Goal: Find specific page/section: Find specific page/section

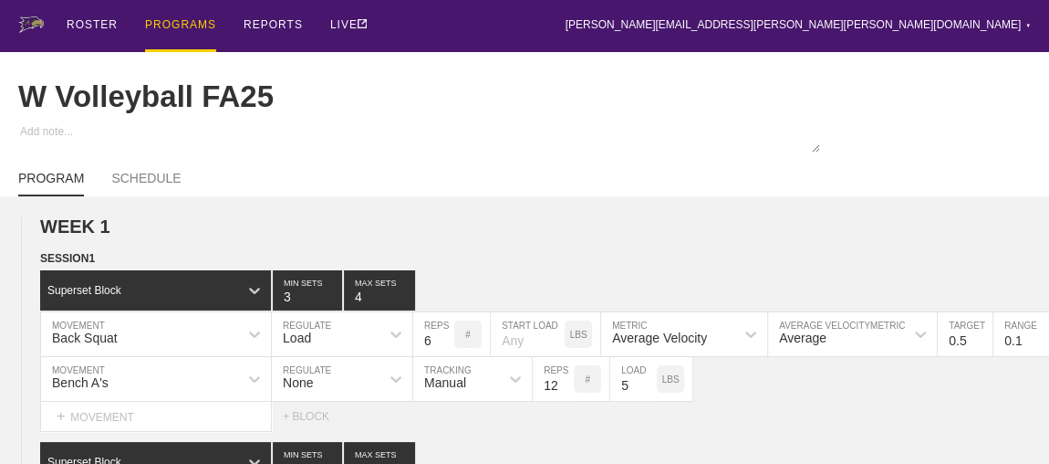
click at [710, 237] on h2 "WEEK 1" at bounding box center [544, 226] width 1009 height 21
click at [186, 23] on div "PROGRAMS" at bounding box center [180, 26] width 71 height 52
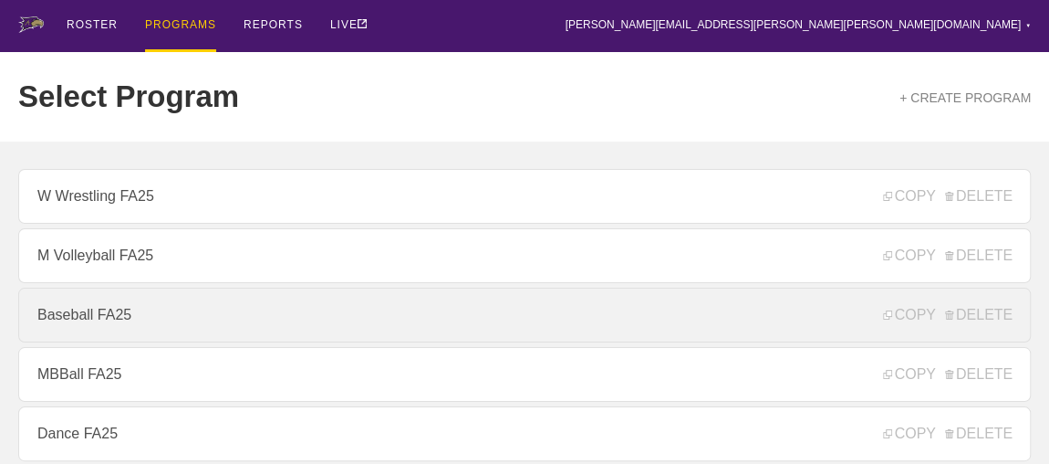
click at [100, 322] on link "Baseball FA25" at bounding box center [524, 314] width 1013 height 55
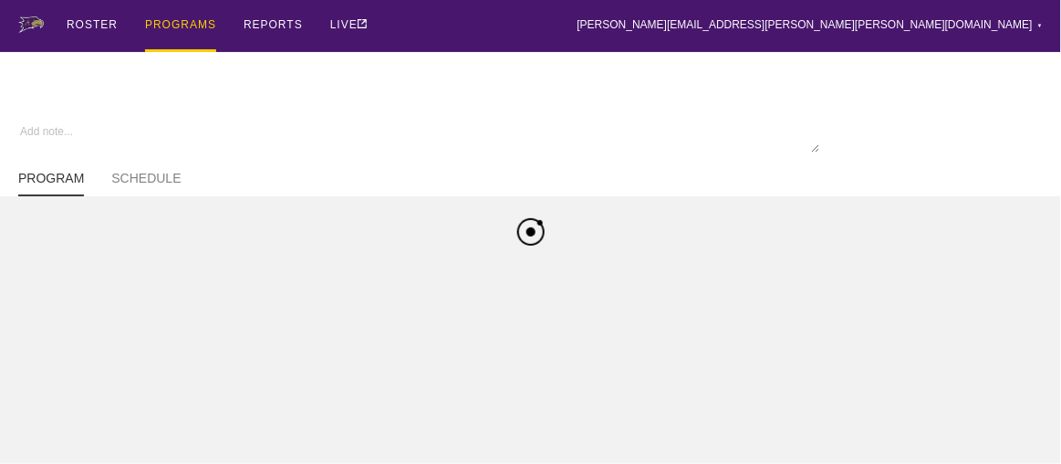
type textarea "x"
type input "Baseball FA25"
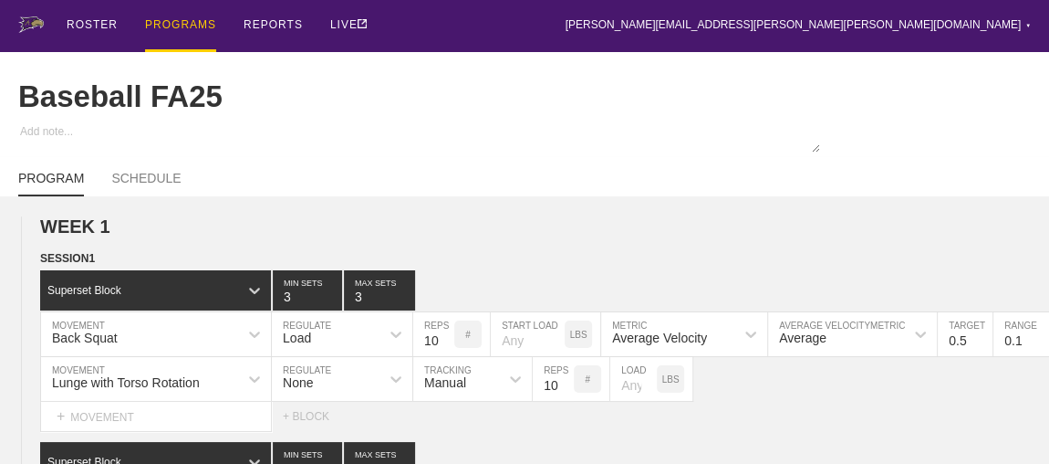
click at [167, 25] on div "PROGRAMS" at bounding box center [180, 26] width 71 height 52
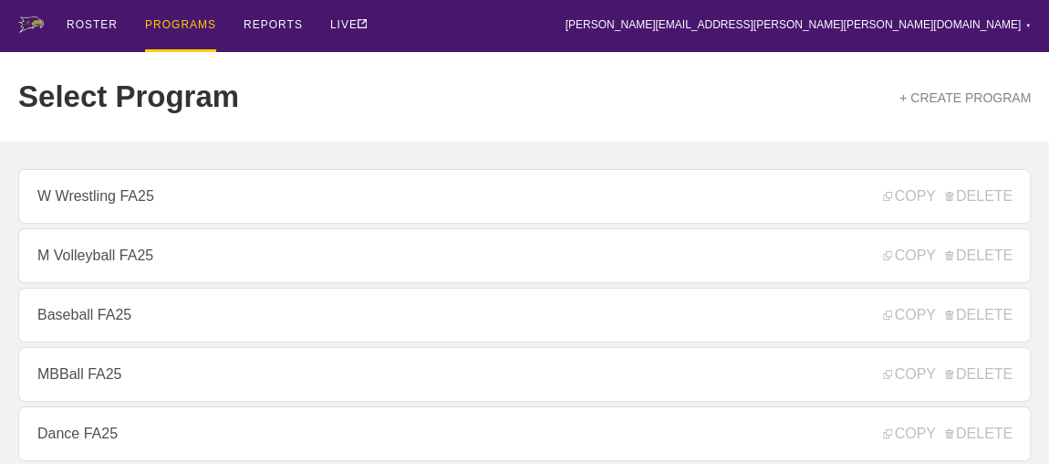
scroll to position [248, 0]
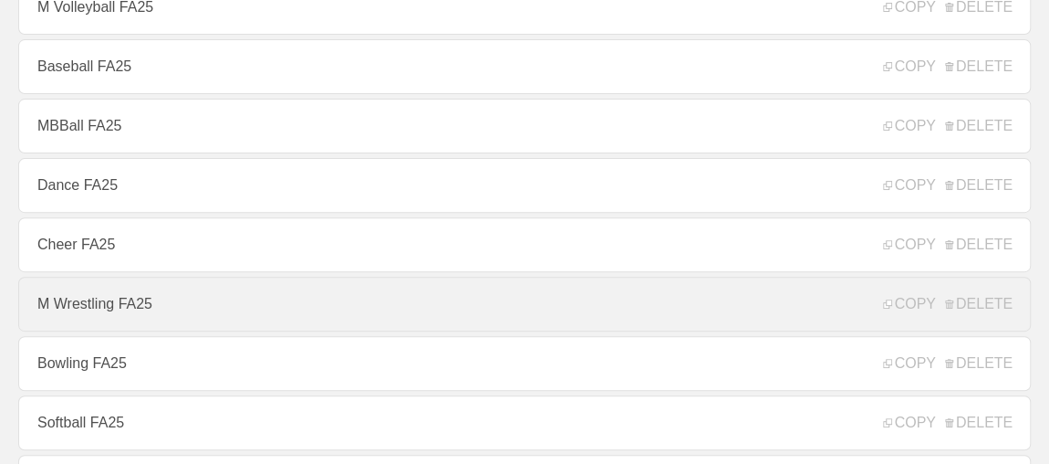
click at [115, 303] on link "M Wrestling FA25" at bounding box center [524, 303] width 1013 height 55
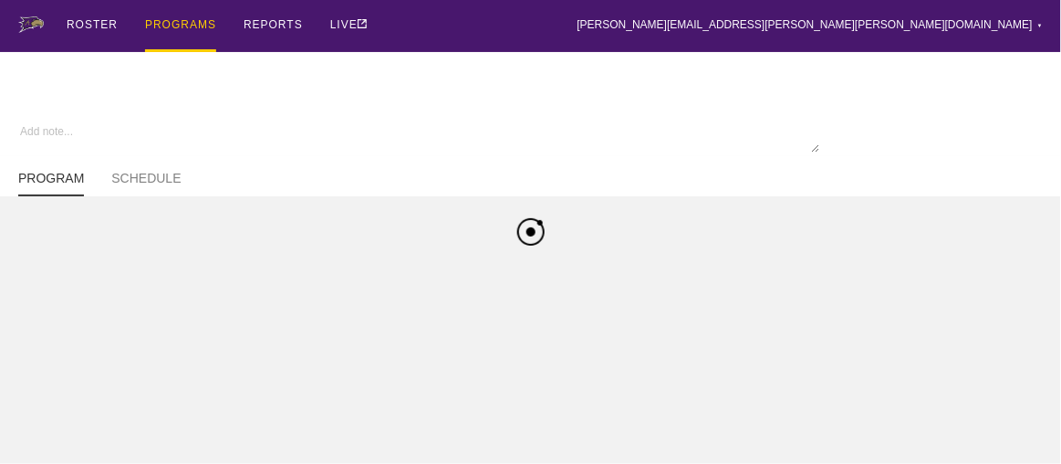
type textarea "x"
type input "M Wrestling FA25"
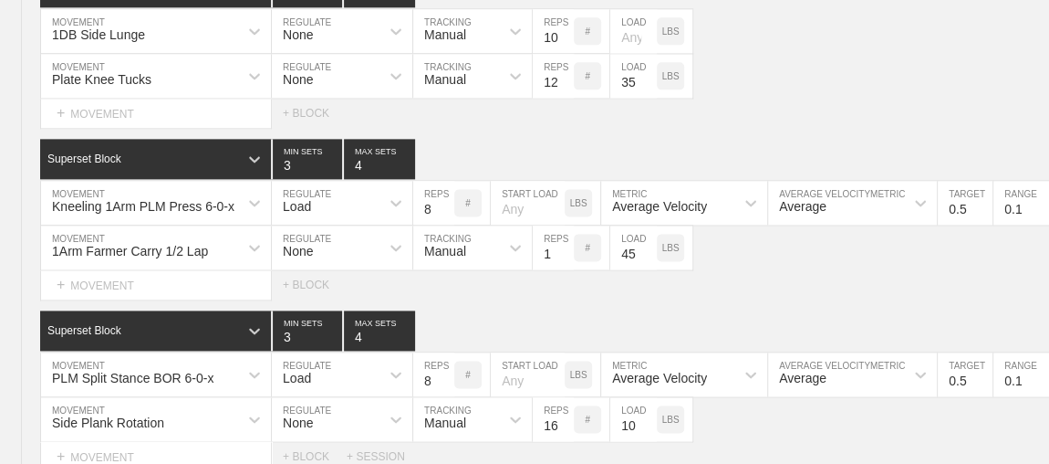
scroll to position [4899, 0]
